Goal: Navigation & Orientation: Find specific page/section

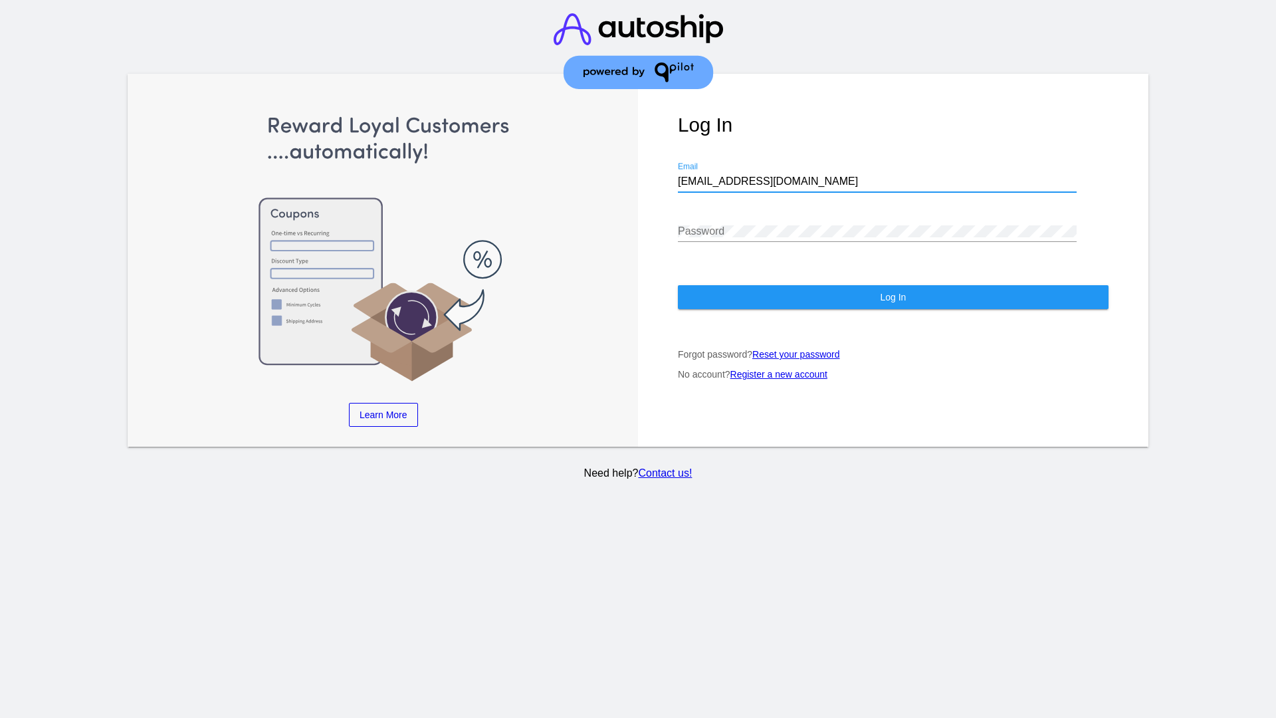
type input "jr@patternsinthecloud.com"
click at [893, 297] on span "Log In" at bounding box center [893, 297] width 26 height 11
